Goal: Task Accomplishment & Management: Manage account settings

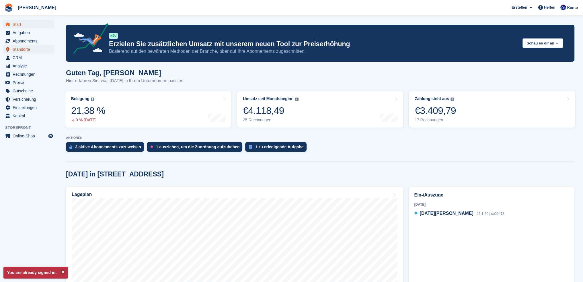
click at [20, 50] on span "Standorte" at bounding box center [30, 49] width 34 height 8
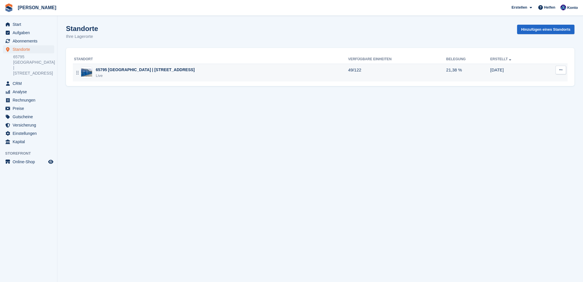
click at [113, 67] on div "65795 [GEOGRAPHIC_DATA] | [STREET_ADDRESS]" at bounding box center [145, 70] width 99 height 6
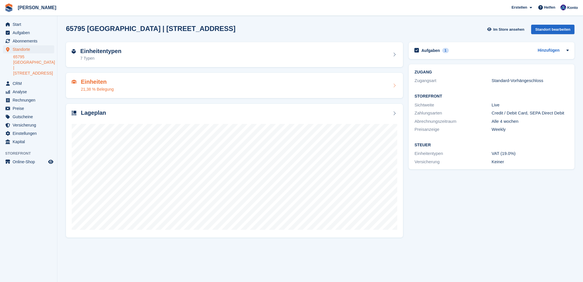
click at [92, 85] on h2 "Einheiten" at bounding box center [97, 82] width 33 height 7
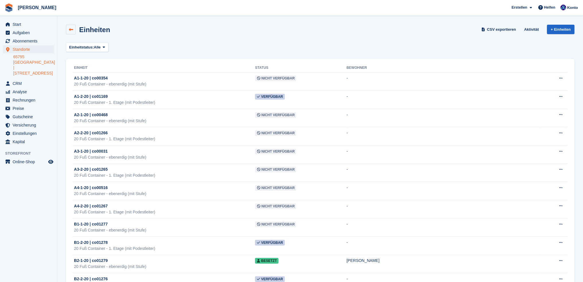
click at [71, 26] on link at bounding box center [71, 30] width 10 height 10
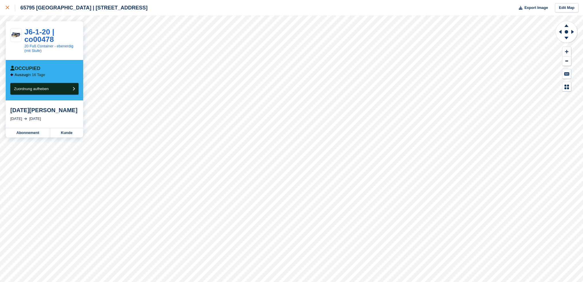
click at [7, 9] on icon at bounding box center [7, 7] width 3 height 3
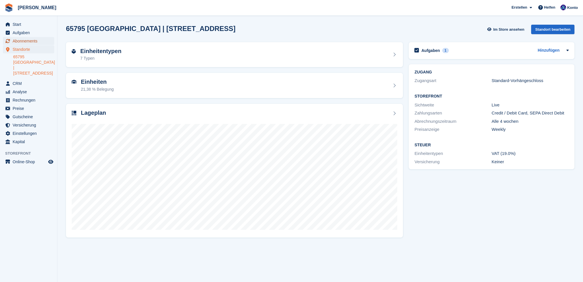
click at [26, 42] on span "Abonnements" at bounding box center [30, 41] width 34 height 8
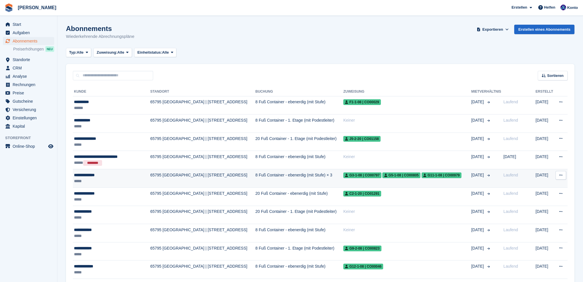
click at [196, 175] on td "65795 [GEOGRAPHIC_DATA] | [STREET_ADDRESS]" at bounding box center [202, 178] width 105 height 18
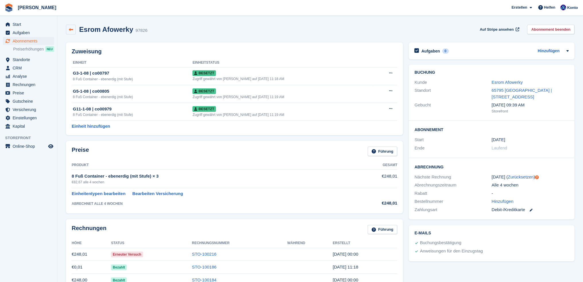
click at [73, 32] on link at bounding box center [71, 30] width 10 height 10
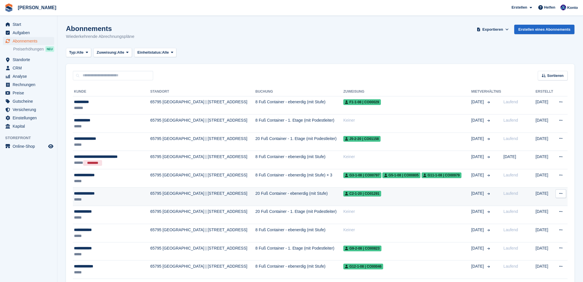
click at [113, 199] on div "*****" at bounding box center [109, 200] width 70 height 6
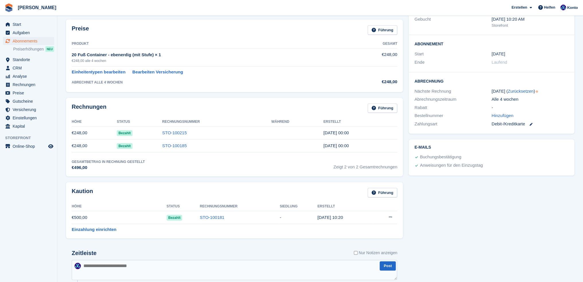
scroll to position [86, 0]
click at [531, 124] on icon at bounding box center [531, 124] width 3 height 3
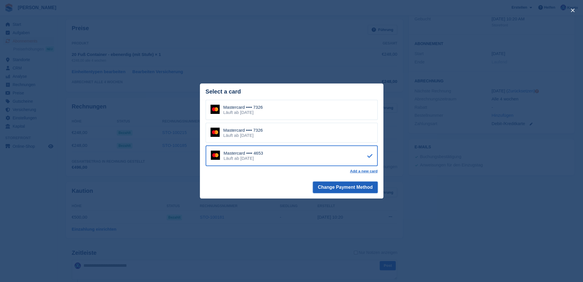
click at [354, 185] on button "Change Payment Method" at bounding box center [345, 187] width 65 height 11
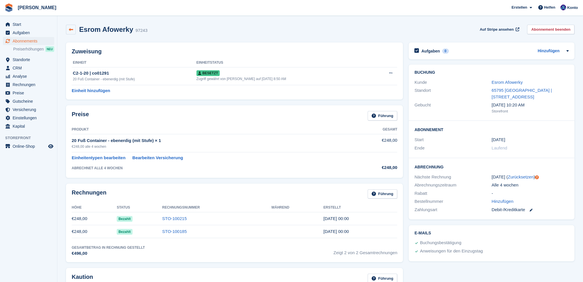
click at [73, 30] on link at bounding box center [71, 30] width 10 height 10
